Goal: Task Accomplishment & Management: Manage account settings

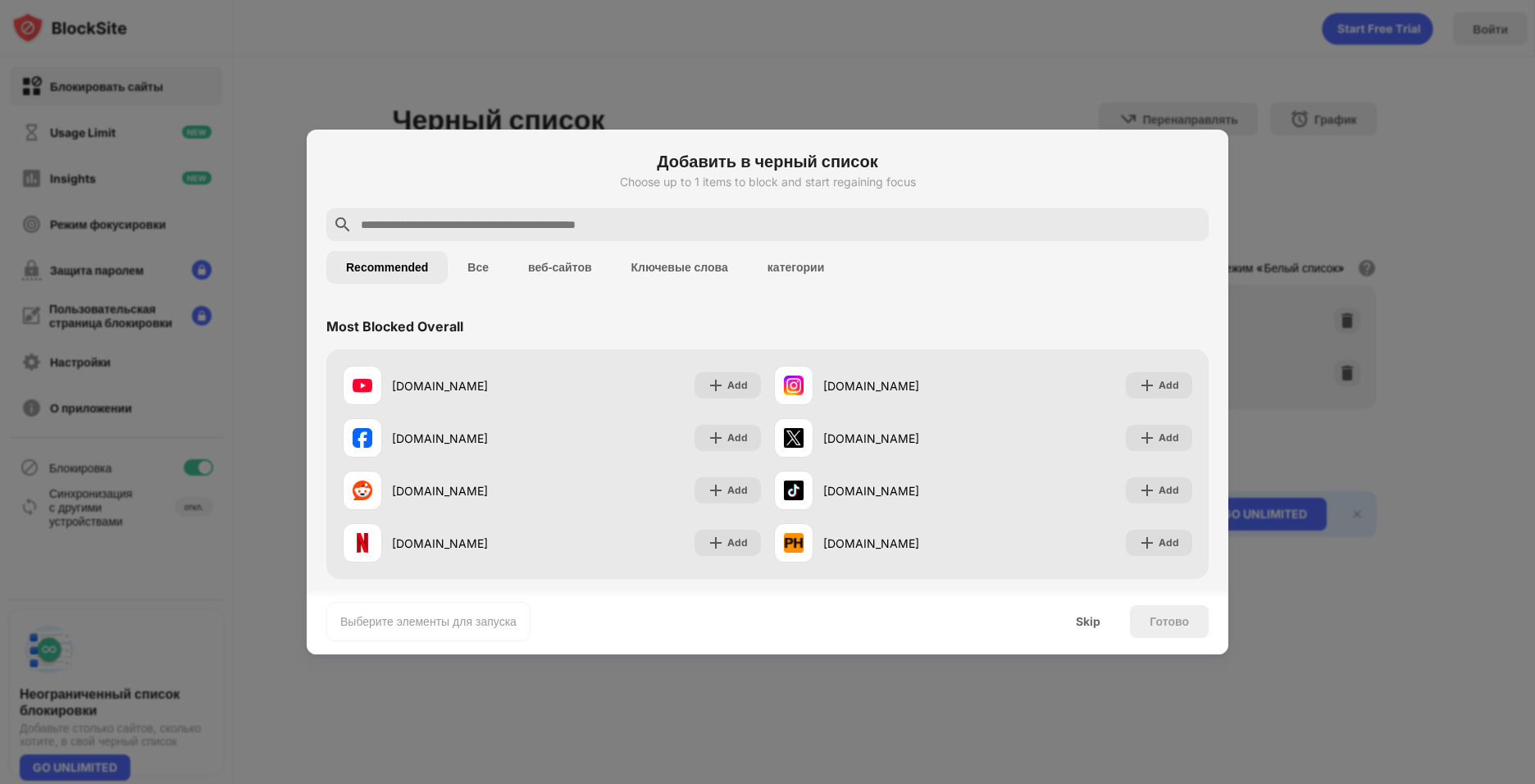
click at [958, 65] on div at bounding box center [767, 392] width 1535 height 784
click at [1104, 619] on div "Skip" at bounding box center [1088, 621] width 64 height 33
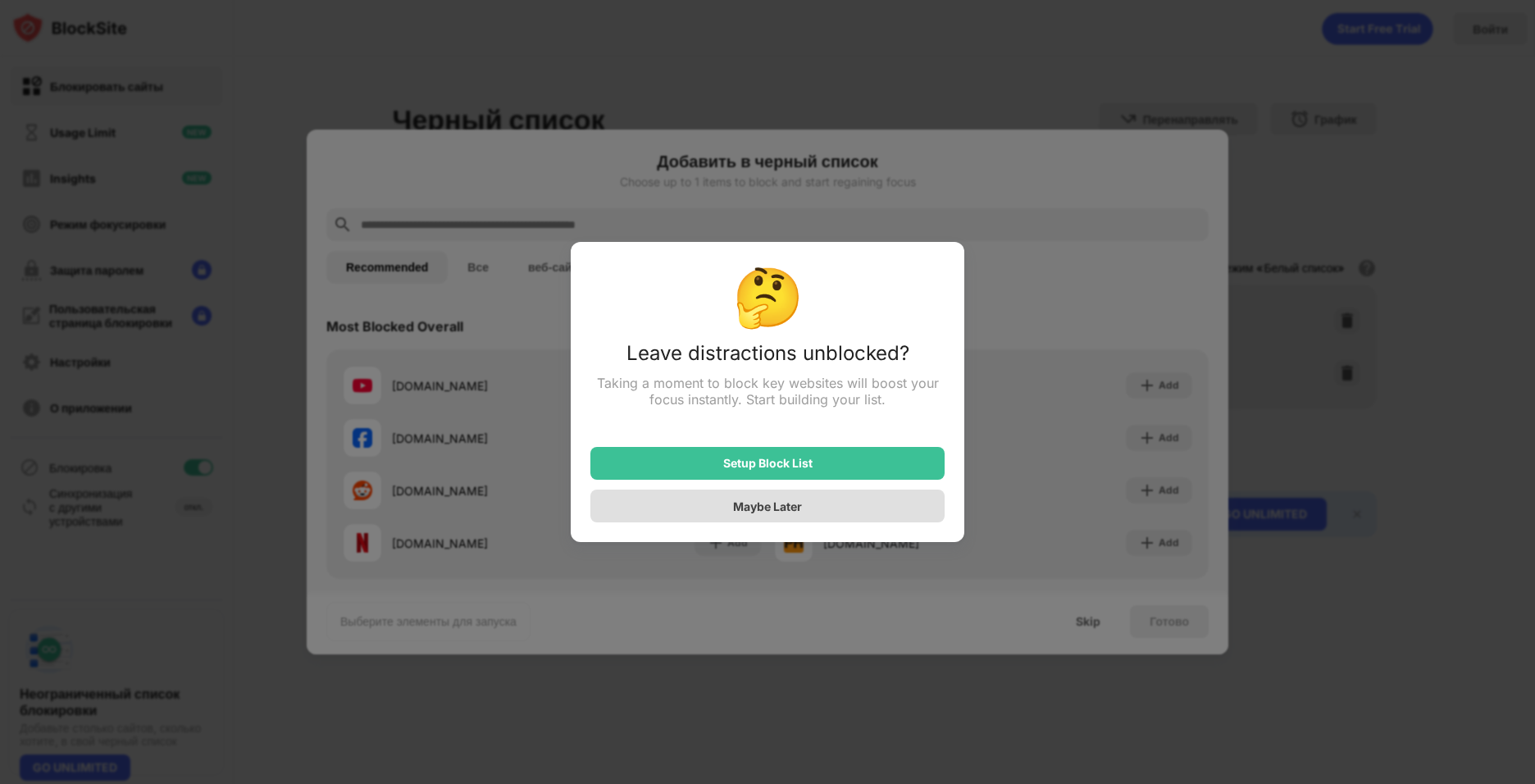
click at [858, 520] on div "Maybe Later" at bounding box center [767, 506] width 354 height 33
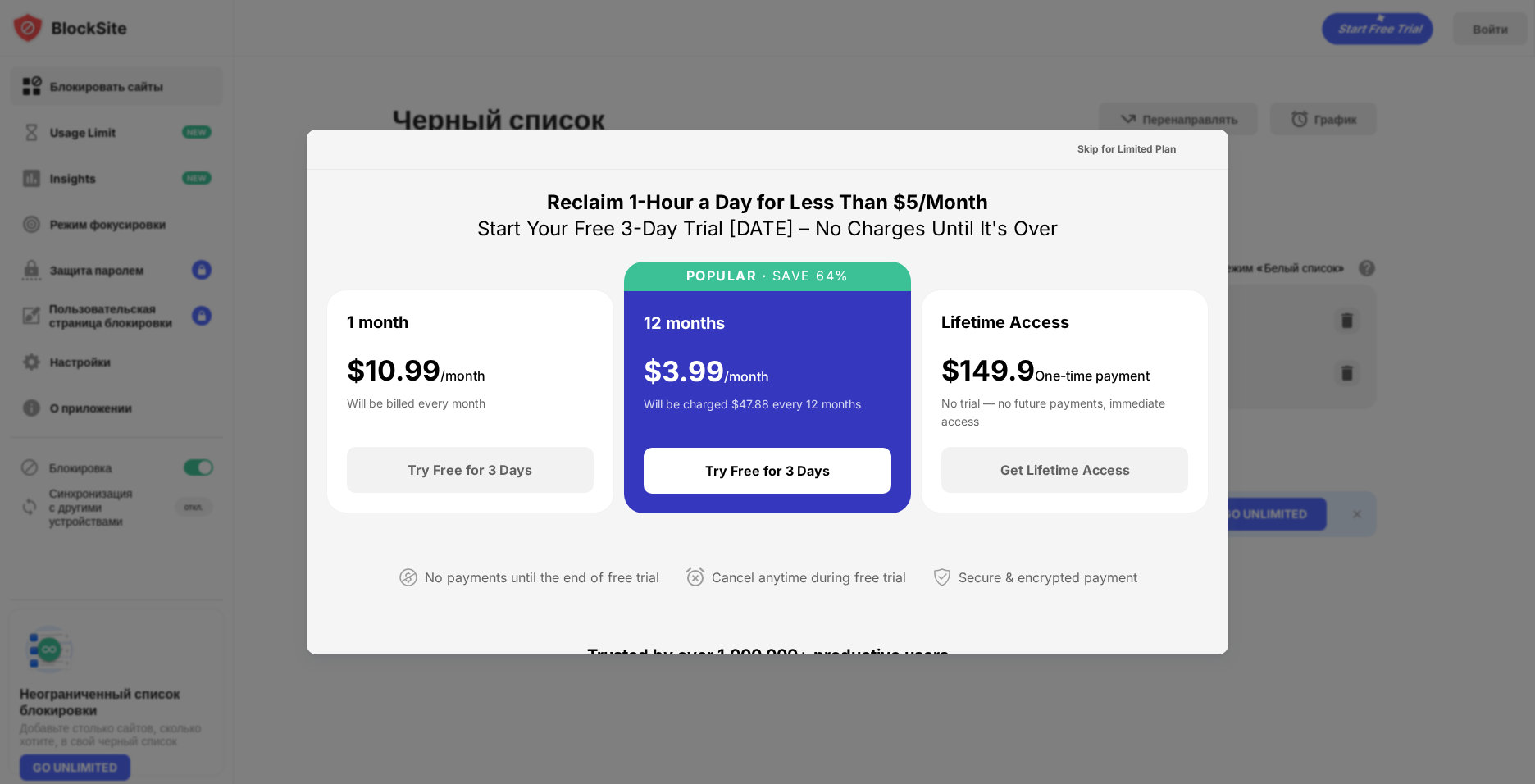
click at [1311, 330] on div at bounding box center [767, 392] width 1535 height 784
click at [1287, 347] on div at bounding box center [767, 392] width 1535 height 784
click at [1219, 97] on div at bounding box center [767, 392] width 1535 height 784
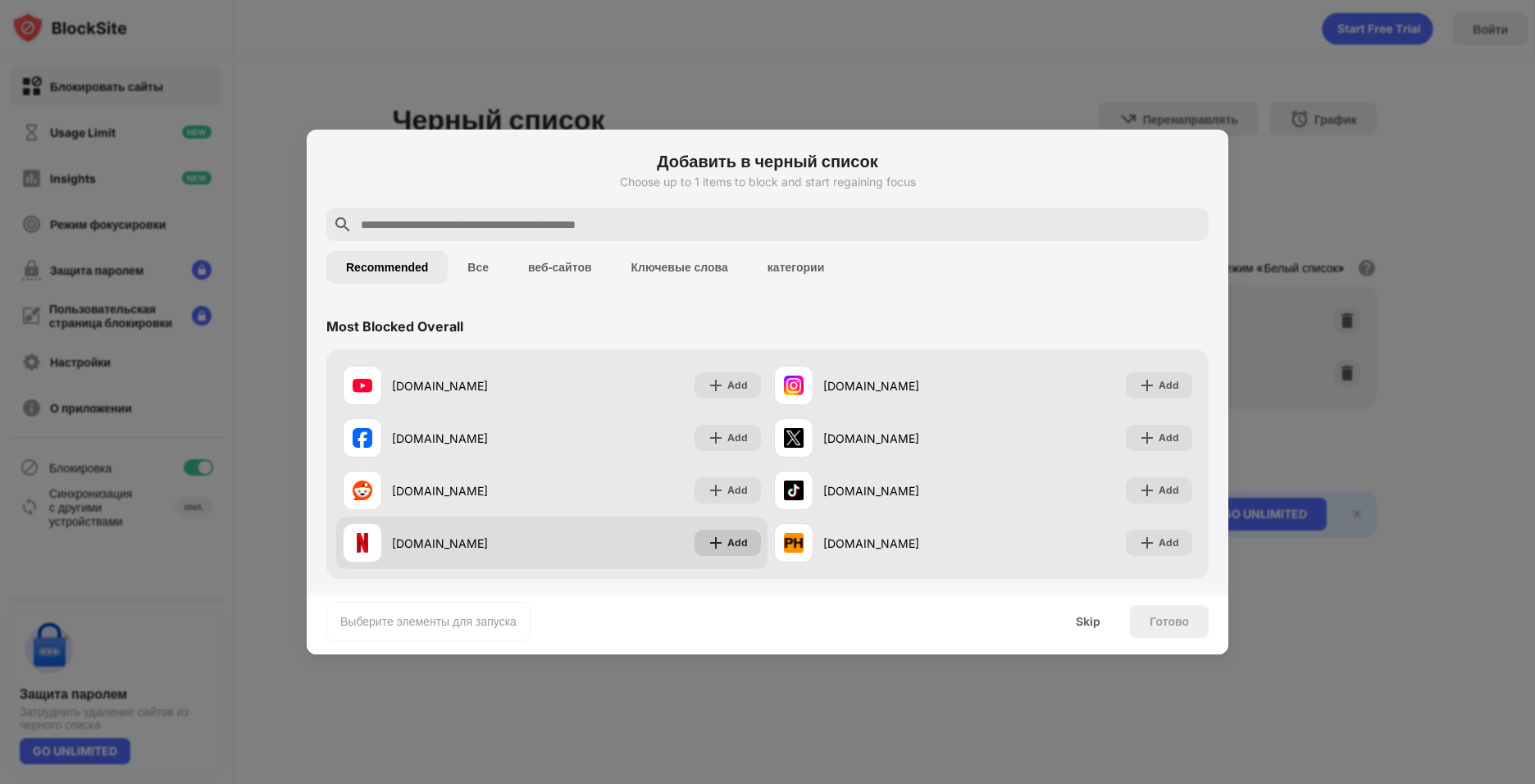
click at [738, 549] on div "Add" at bounding box center [738, 543] width 21 height 16
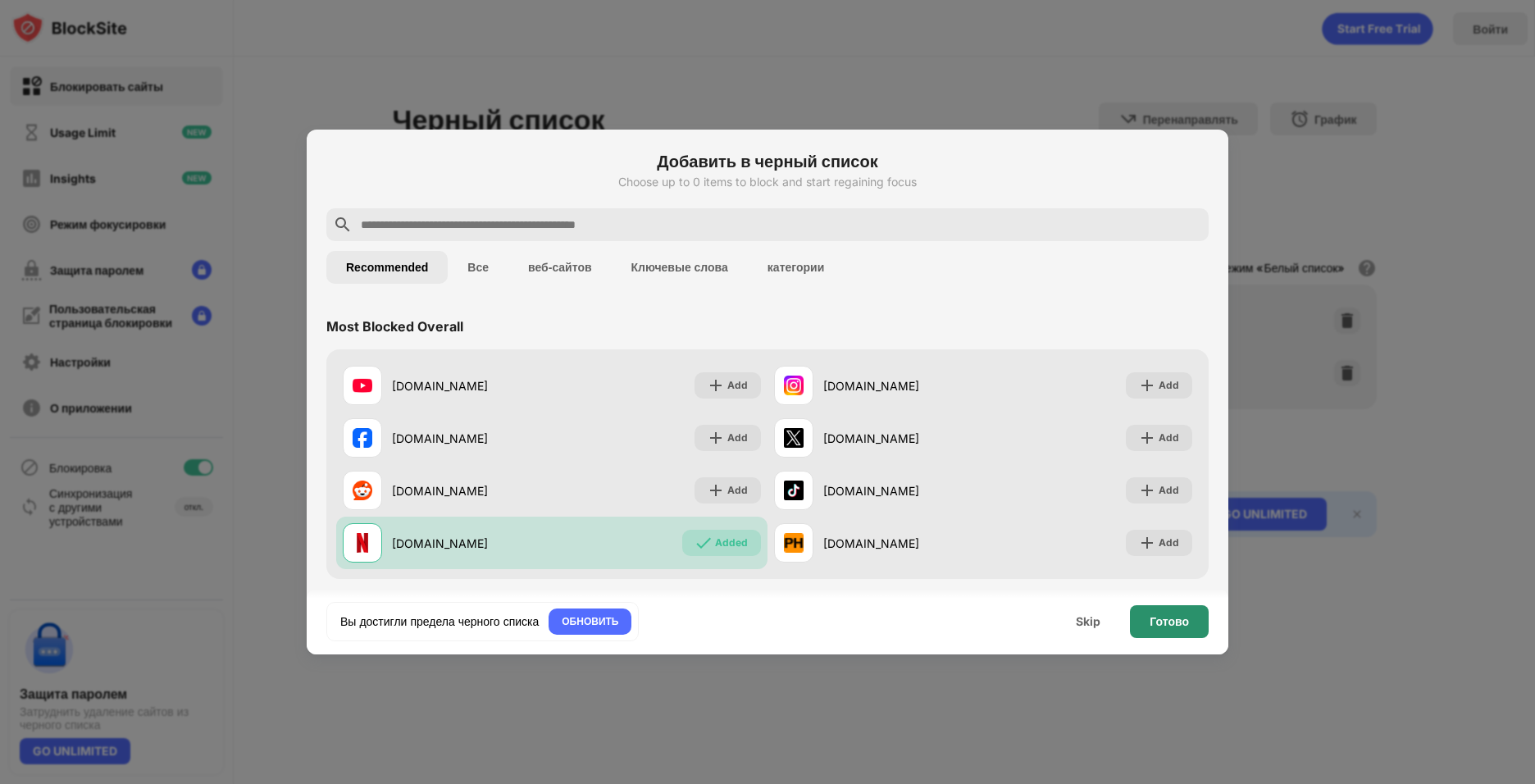
click at [1203, 631] on div "Готово" at bounding box center [1169, 621] width 79 height 33
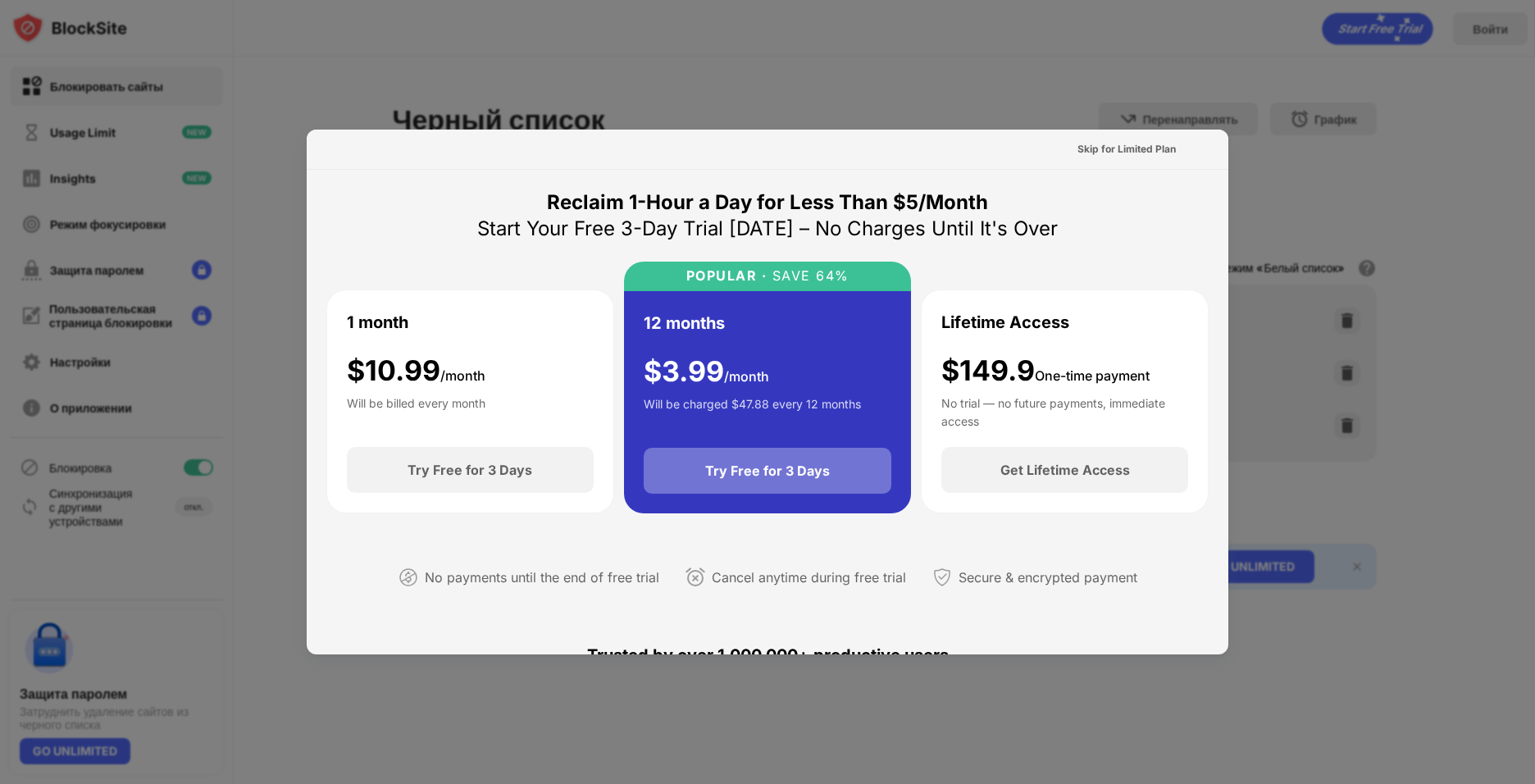
click at [855, 457] on div "Try Free for 3 Days" at bounding box center [768, 470] width 248 height 46
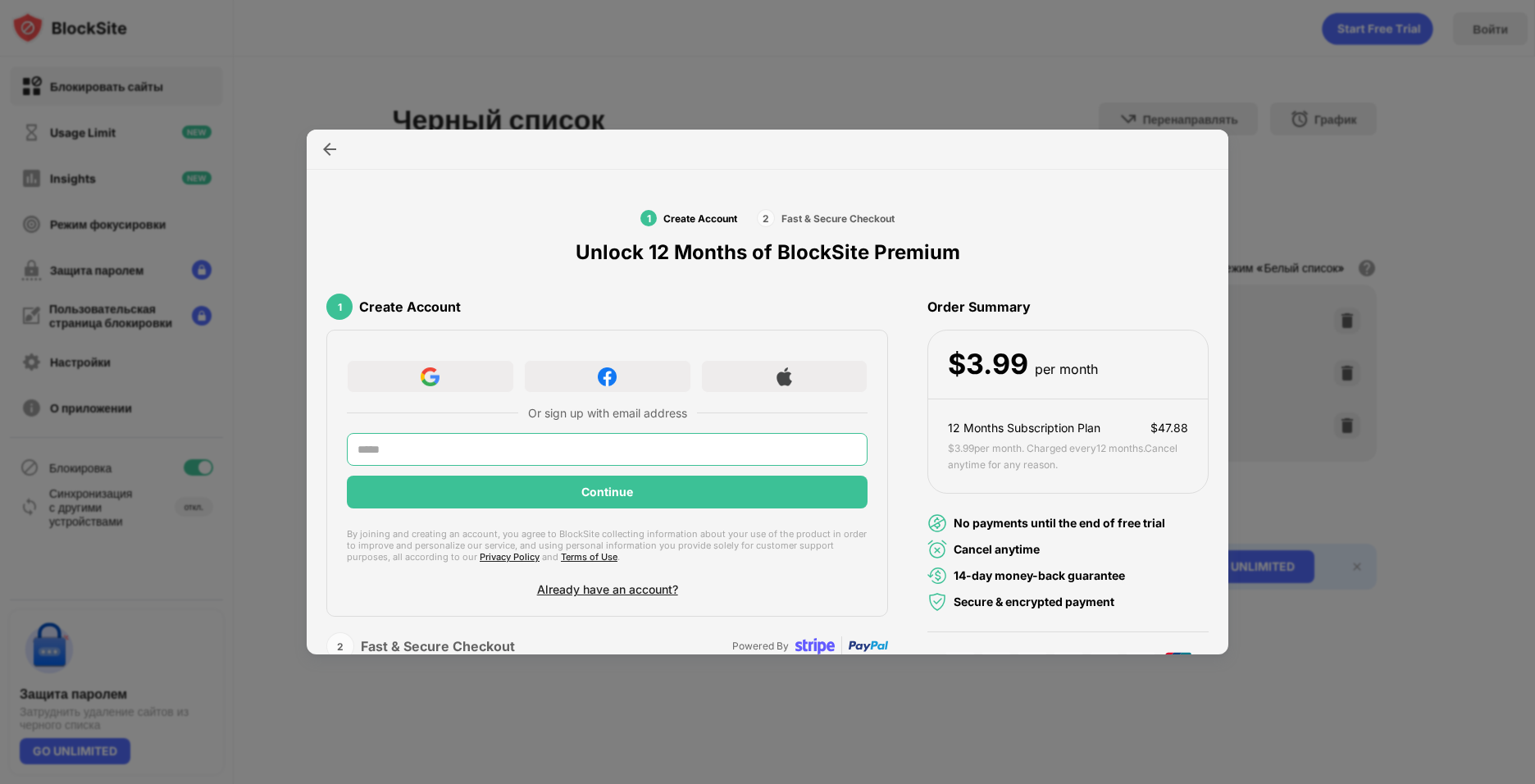
click at [855, 458] on input "text" at bounding box center [607, 449] width 520 height 33
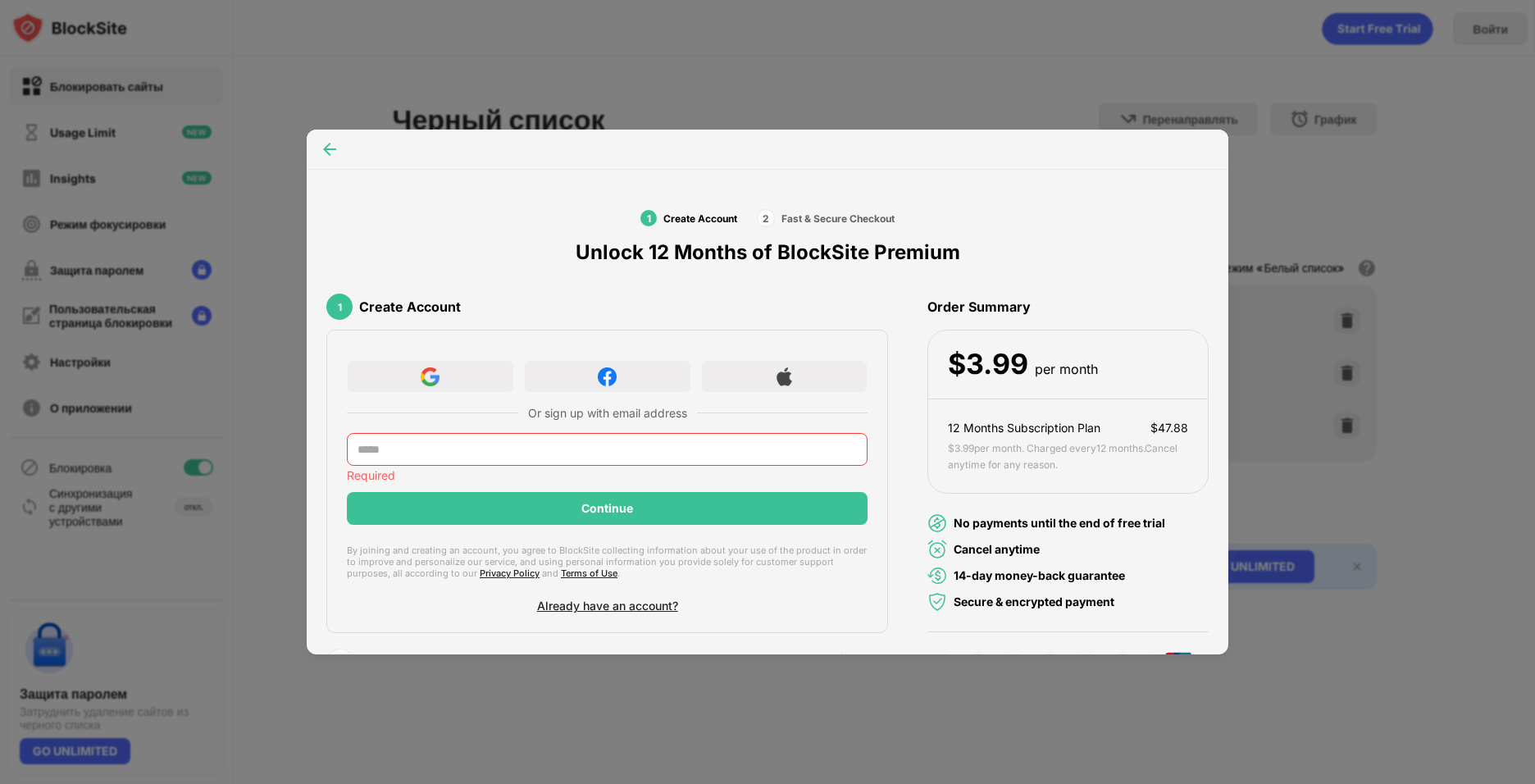
click at [322, 145] on img at bounding box center [329, 149] width 16 height 16
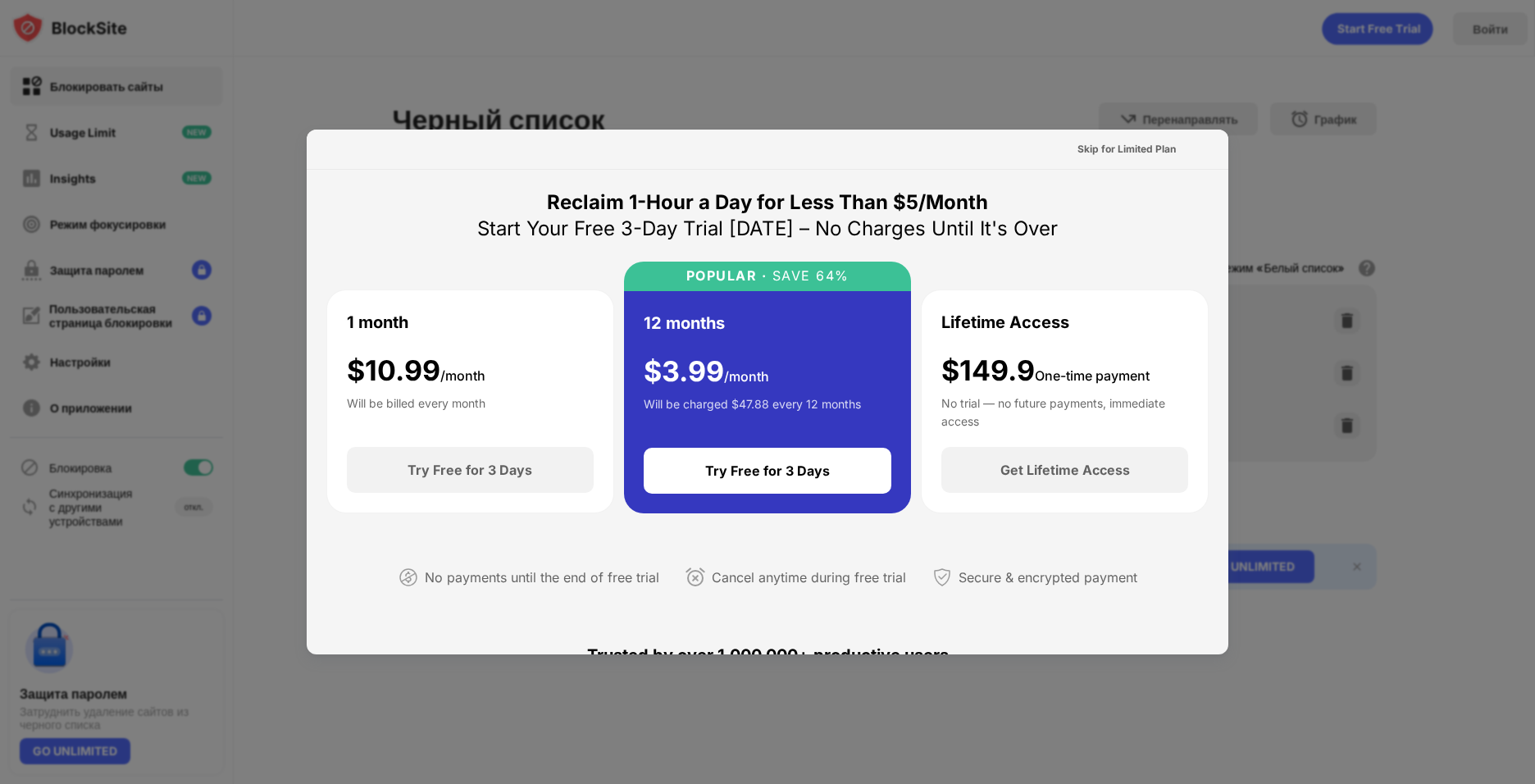
click at [322, 147] on div "Skip for Limited Plan" at bounding box center [767, 150] width 922 height 40
click at [869, 80] on div at bounding box center [767, 392] width 1535 height 784
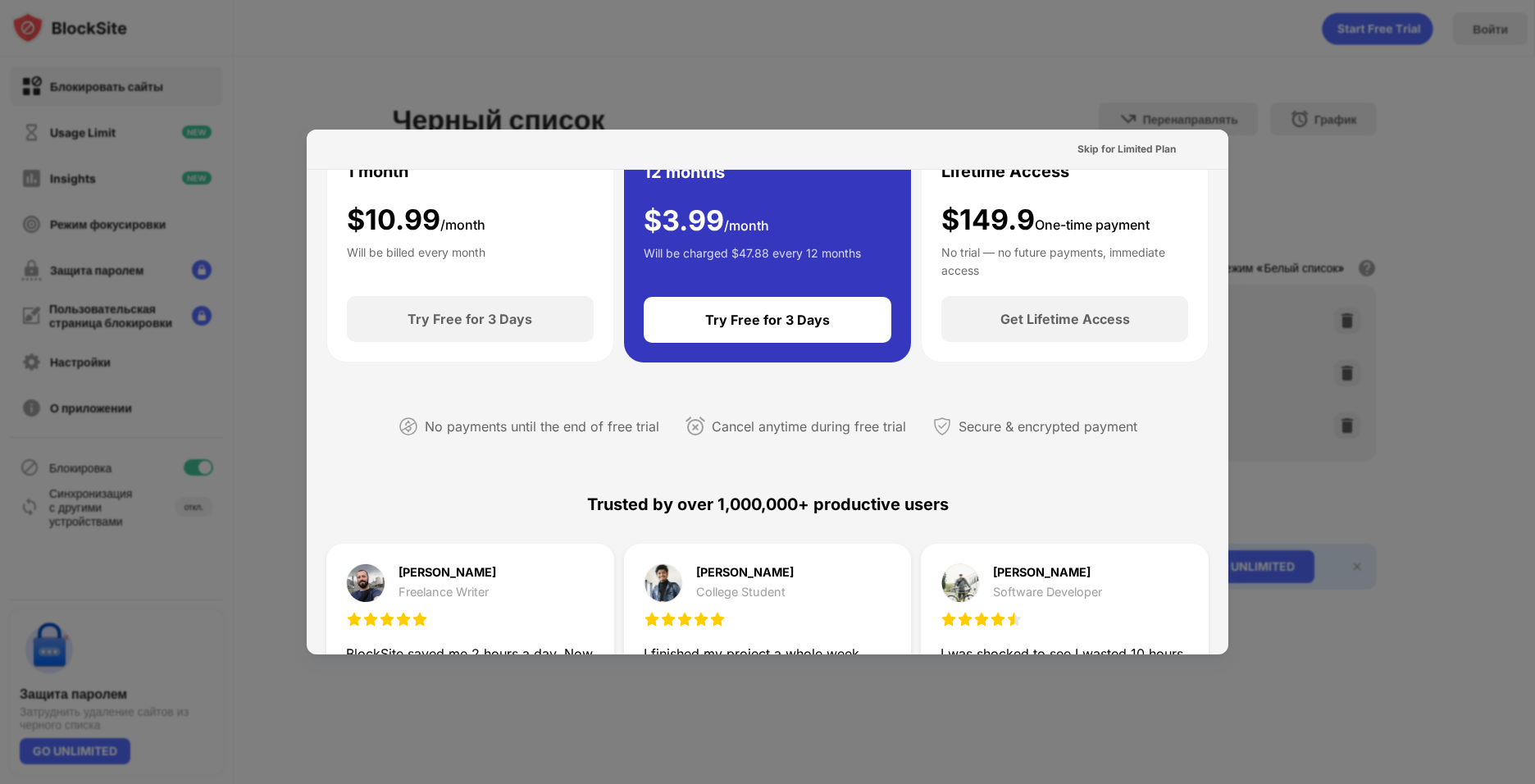
scroll to position [246, 0]
